Goal: Task Accomplishment & Management: Complete application form

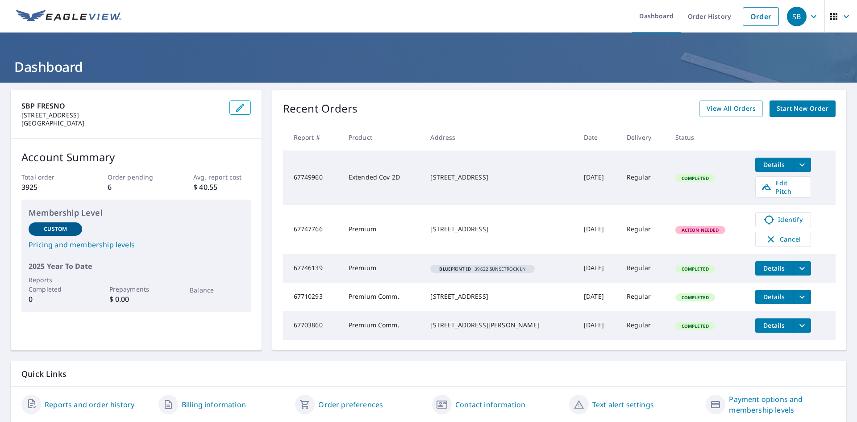
click at [788, 110] on span "Start New Order" at bounding box center [802, 108] width 52 height 11
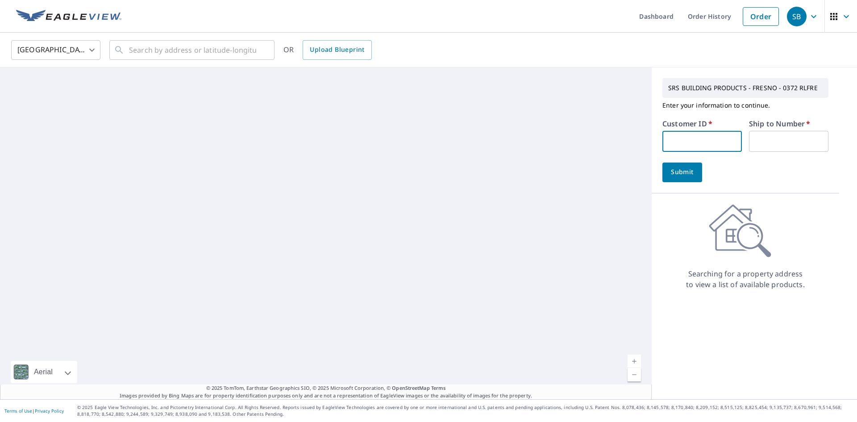
click at [693, 138] on input "text" at bounding box center [701, 141] width 79 height 21
type input "VEZ372"
click at [777, 144] on input "text" at bounding box center [788, 141] width 79 height 21
type input "1"
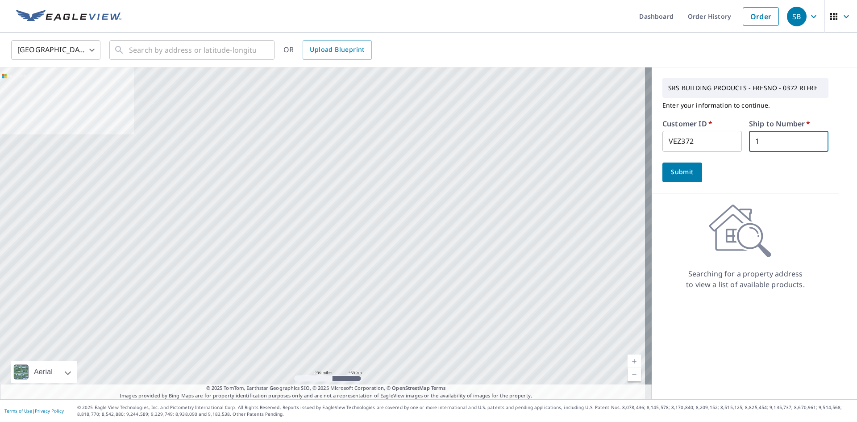
click at [678, 169] on span "Submit" at bounding box center [681, 171] width 25 height 11
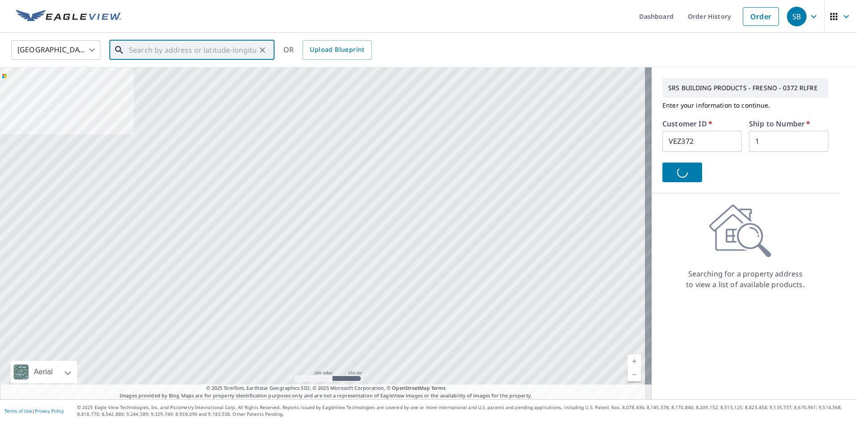
click at [216, 51] on input "text" at bounding box center [192, 49] width 127 height 25
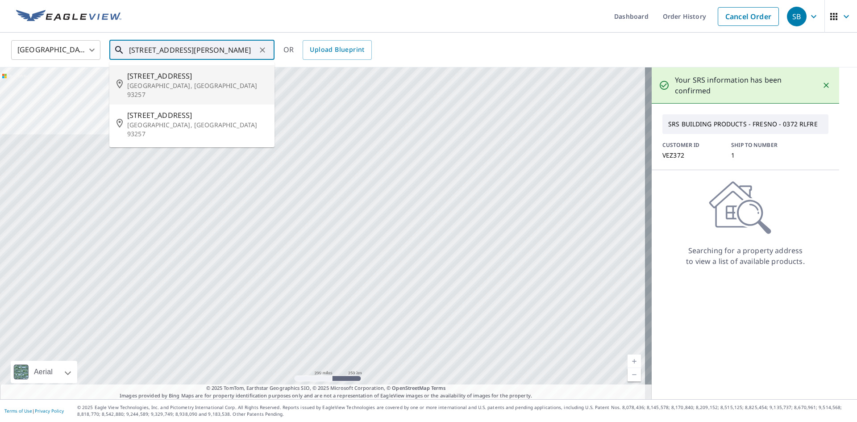
type input "[STREET_ADDRESS][PERSON_NAME]"
click at [220, 48] on input "[STREET_ADDRESS][PERSON_NAME]" at bounding box center [192, 49] width 127 height 25
click at [530, 7] on ul "Dashboard Order History Cancel Order" at bounding box center [455, 16] width 656 height 33
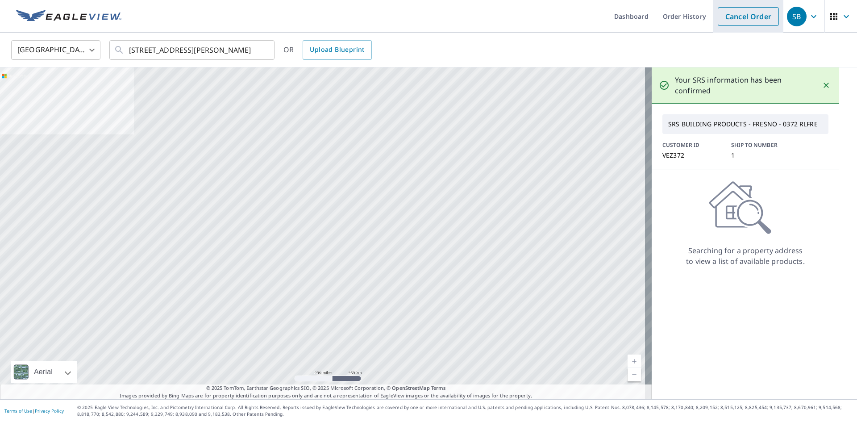
click at [732, 23] on link "Cancel Order" at bounding box center [747, 16] width 61 height 19
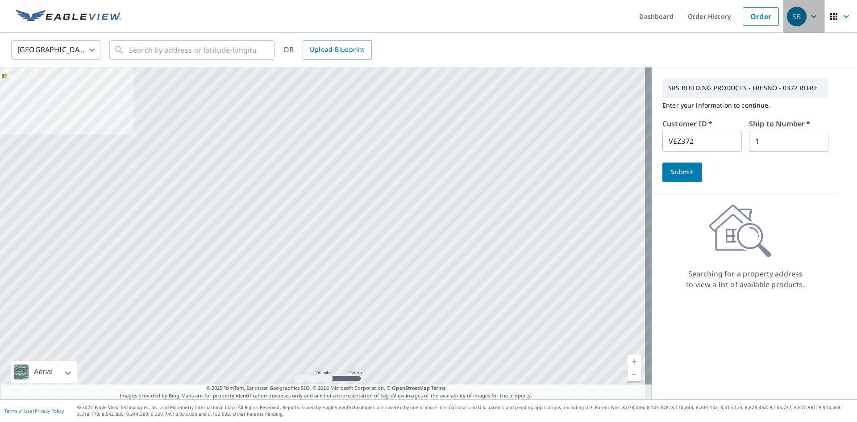
click at [811, 17] on icon "button" at bounding box center [813, 16] width 5 height 3
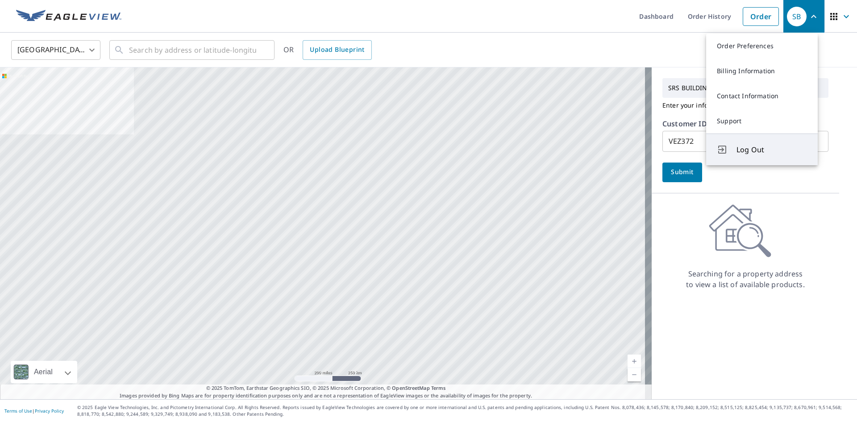
click at [747, 149] on span "Log Out" at bounding box center [771, 149] width 71 height 11
